Goal: Information Seeking & Learning: Understand process/instructions

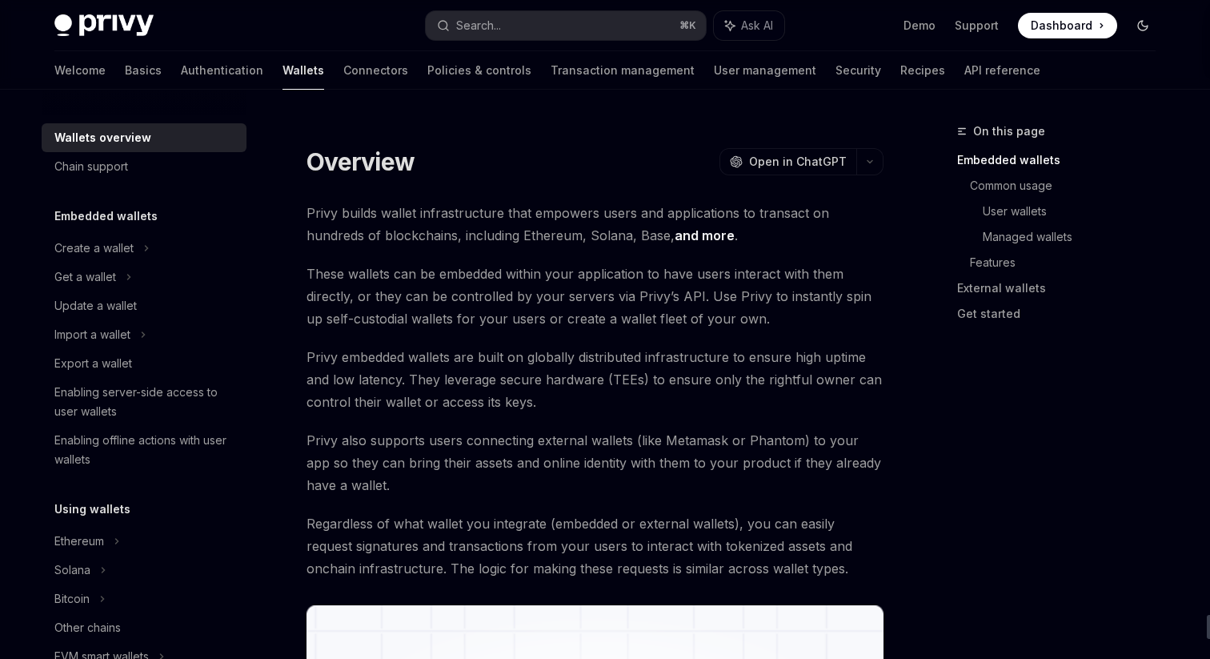
click at [1143, 28] on icon "Toggle dark mode" at bounding box center [1142, 25] width 13 height 13
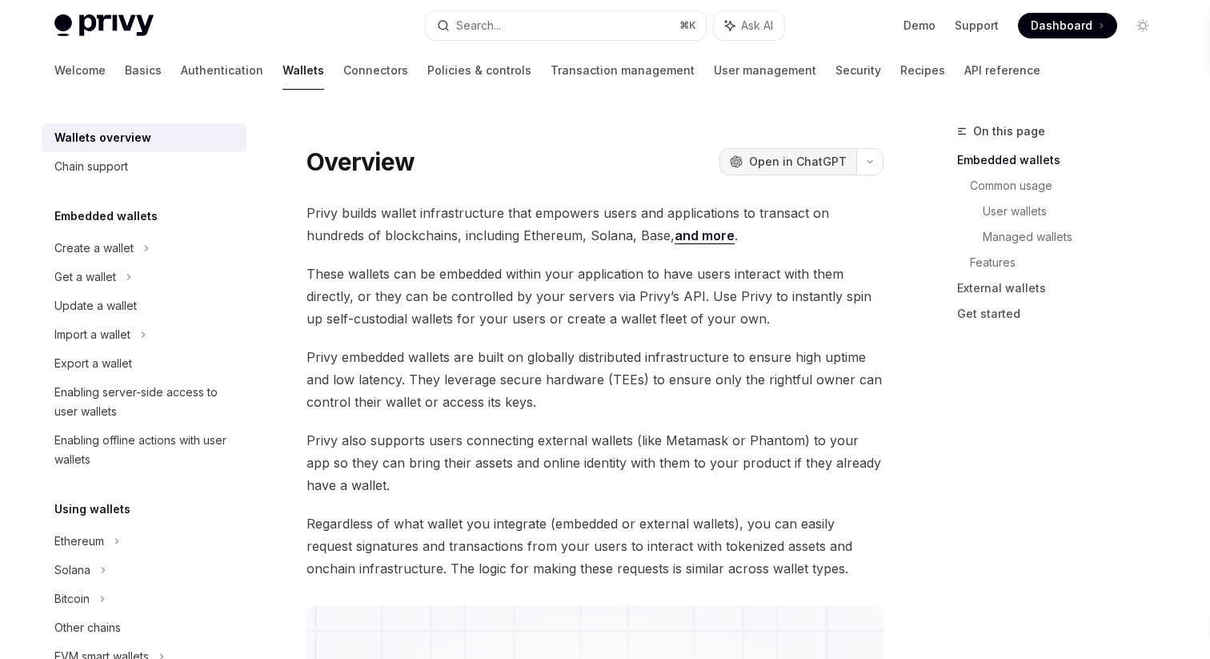
click at [812, 164] on span "Open in ChatGPT" at bounding box center [798, 162] width 98 height 16
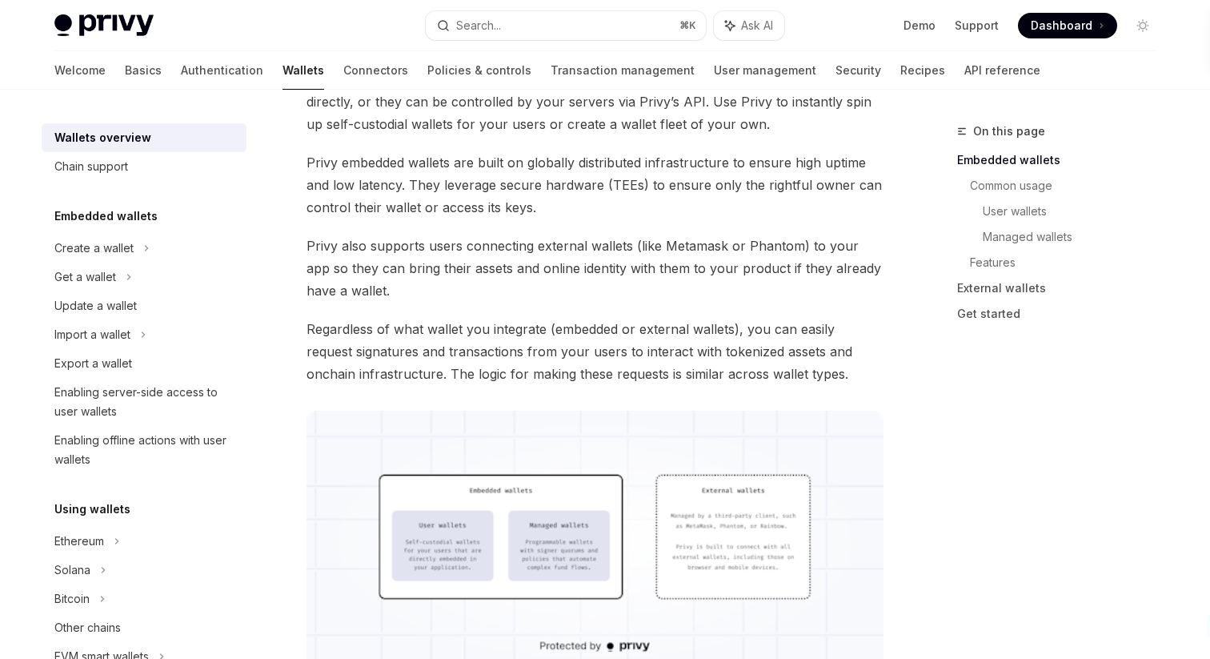
scroll to position [184, 0]
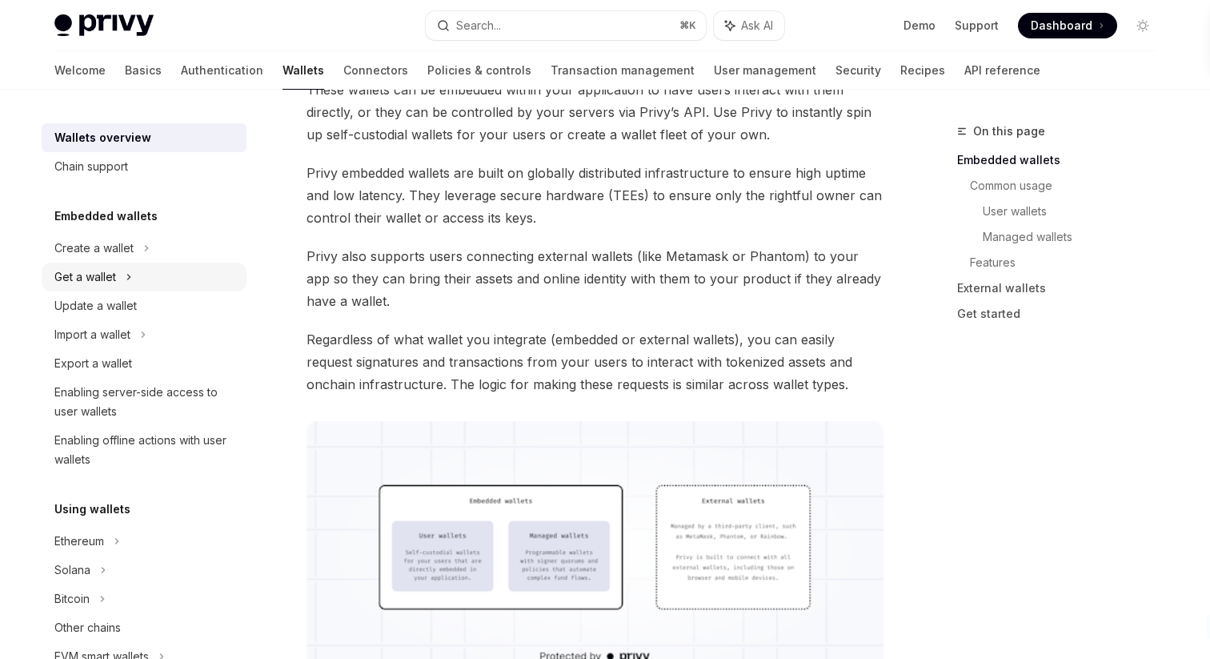
click at [74, 279] on div "Get a wallet" at bounding box center [85, 276] width 62 height 19
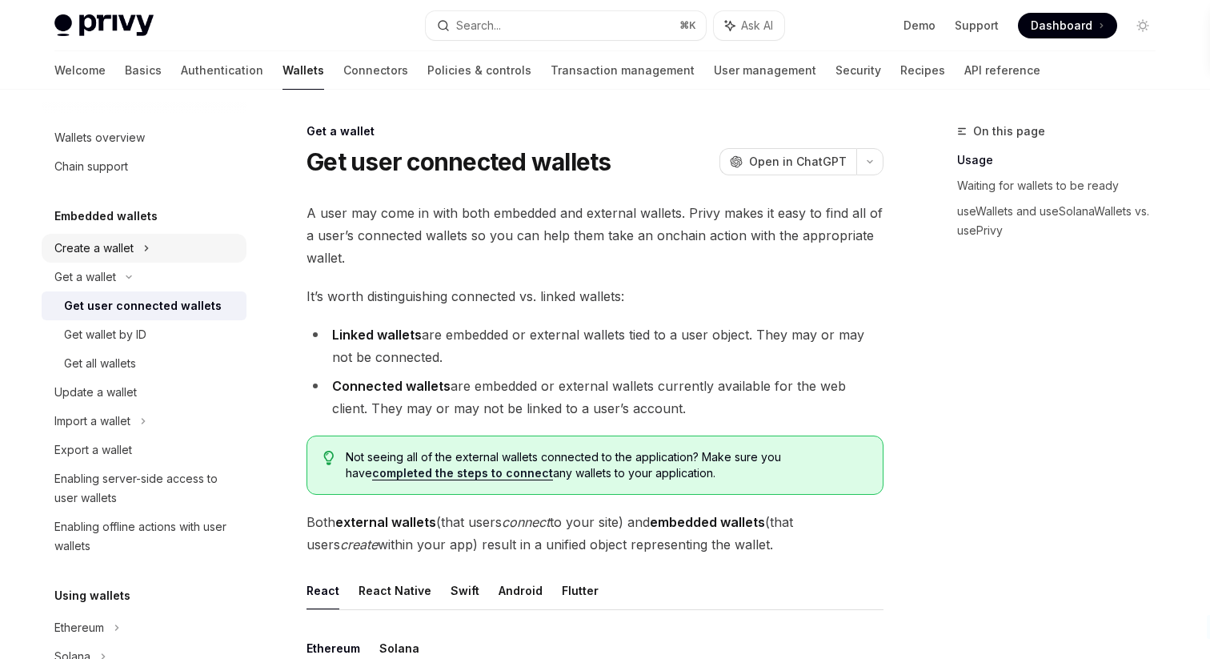
click at [130, 245] on div "Create a wallet" at bounding box center [93, 247] width 79 height 19
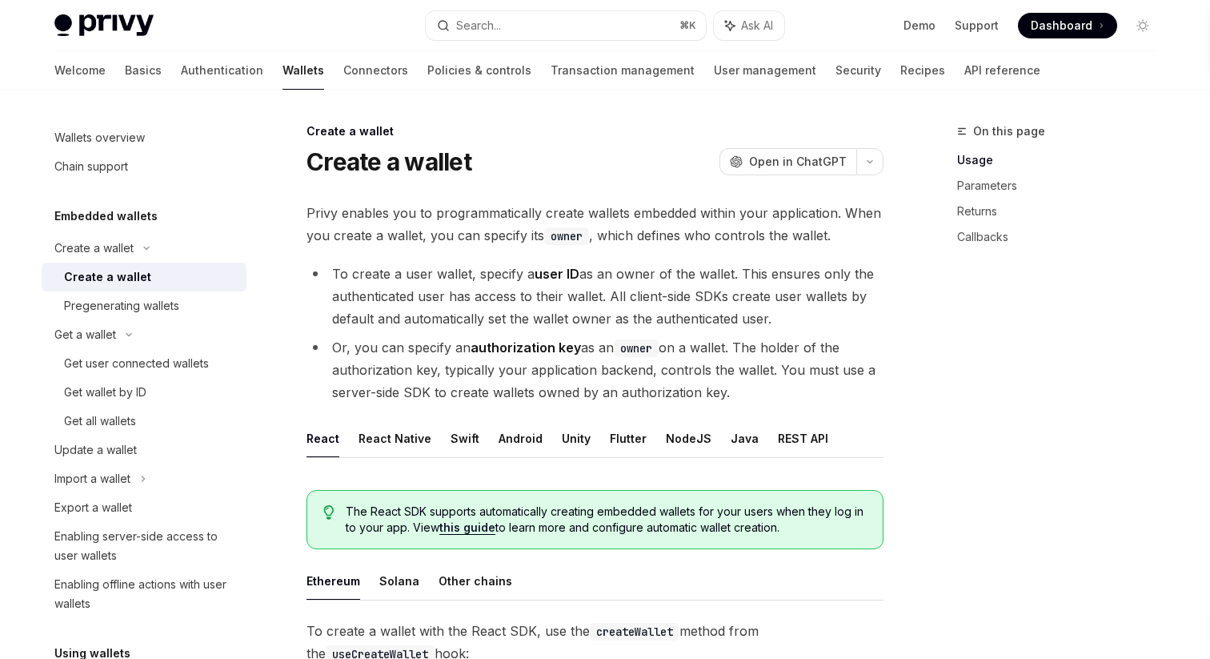
click at [131, 283] on div "Create a wallet" at bounding box center [107, 276] width 87 height 19
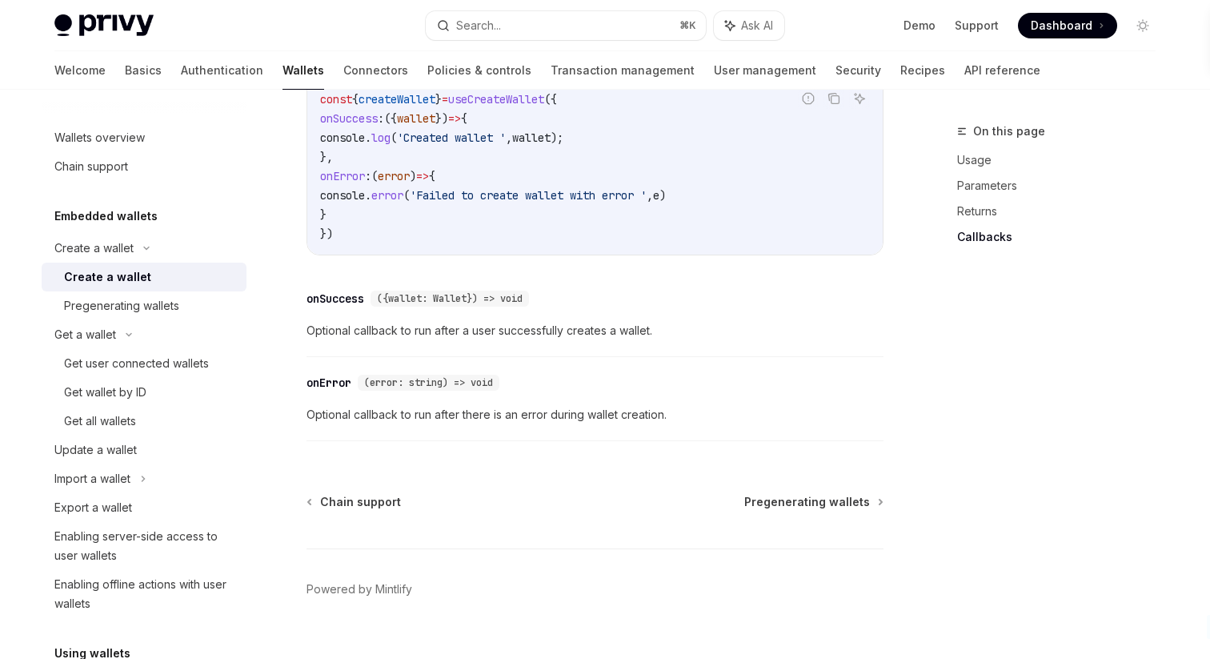
scroll to position [1256, 0]
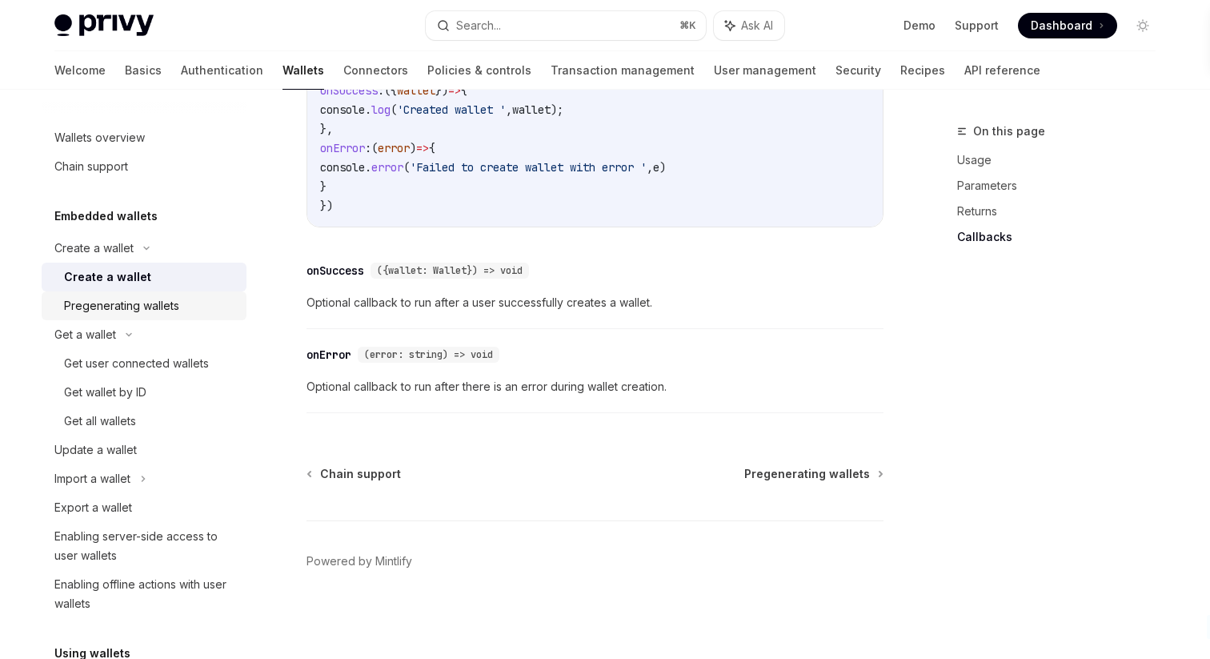
click at [93, 319] on link "Pregenerating wallets" at bounding box center [144, 305] width 205 height 29
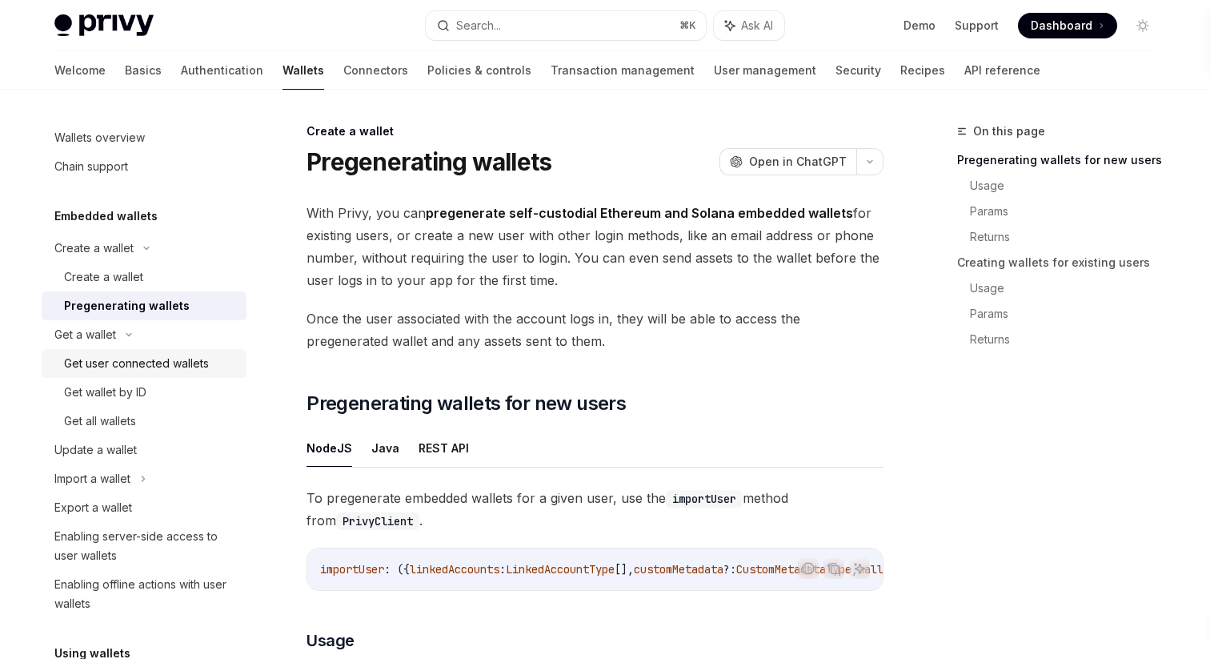
click at [109, 371] on div "Get user connected wallets" at bounding box center [136, 363] width 145 height 19
type textarea "*"
